Goal: Task Accomplishment & Management: Complete application form

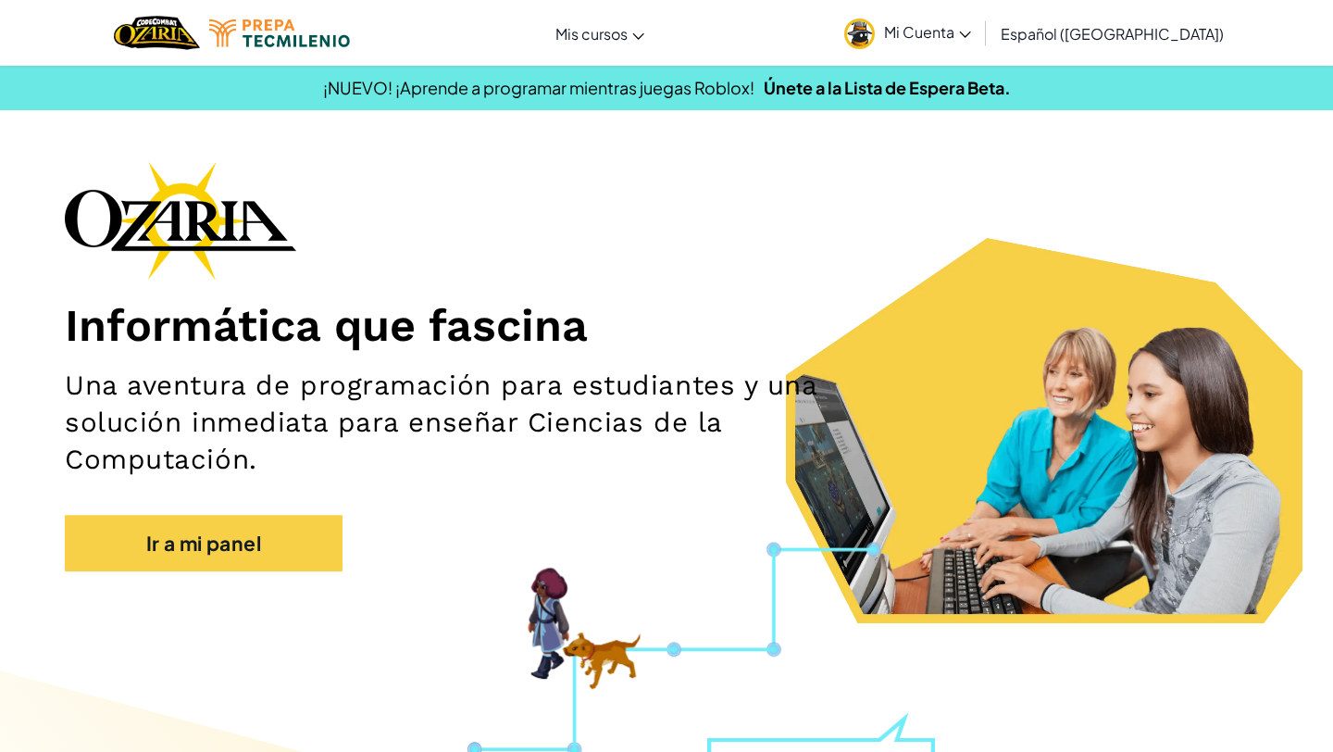
click at [227, 508] on div "Informática que fascina Una aventura de programación para estudiantes y una sol…" at bounding box center [666, 375] width 1203 height 429
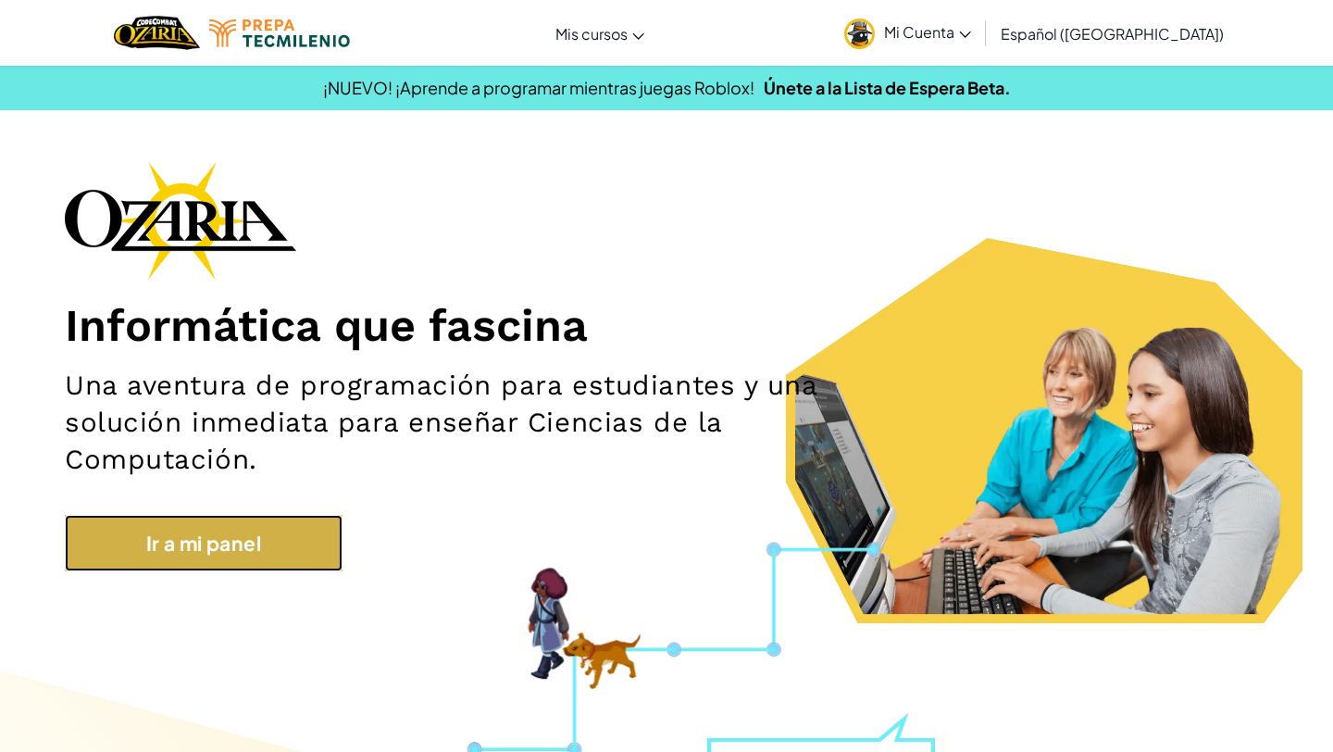
click at [242, 543] on link "Ir a mi panel" at bounding box center [204, 543] width 278 height 57
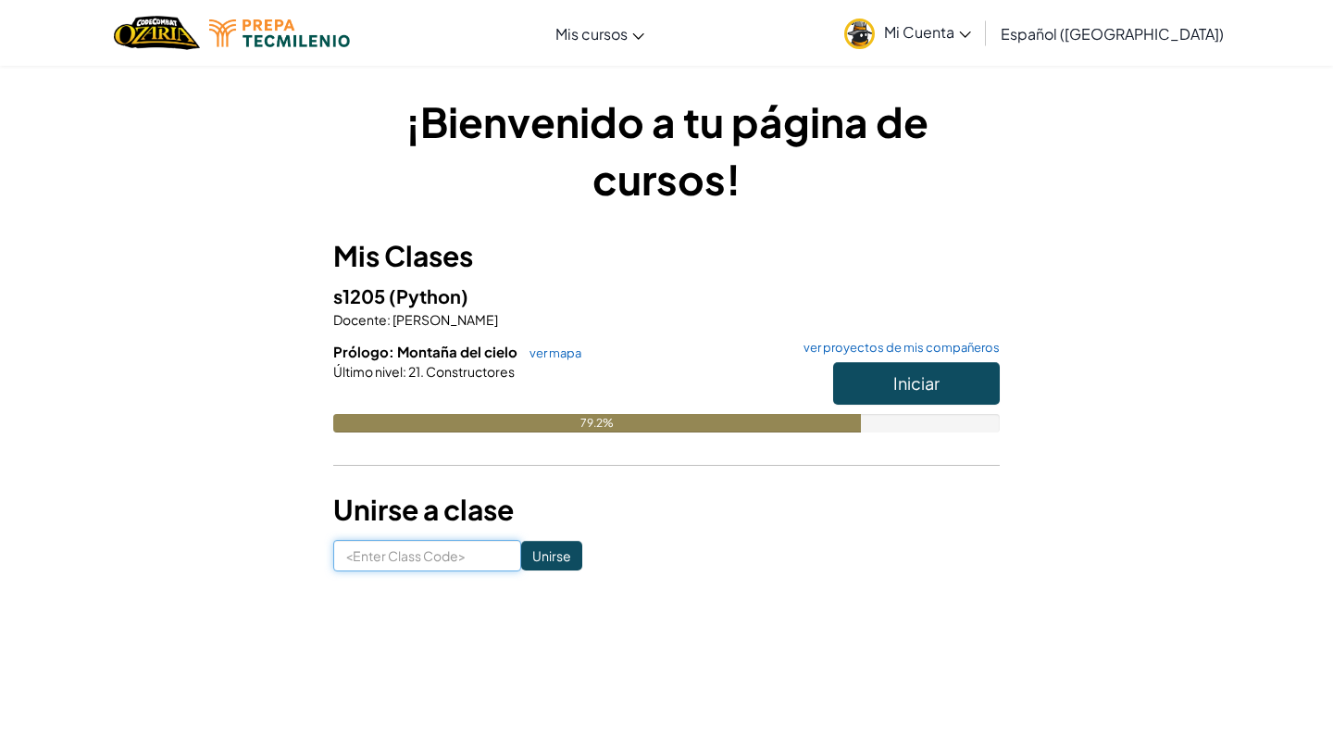
click at [425, 566] on input at bounding box center [427, 555] width 188 height 31
type input "FalseCrashBest"
click at [521, 567] on input "Unirse" at bounding box center [551, 556] width 61 height 30
